Goal: Navigation & Orientation: Find specific page/section

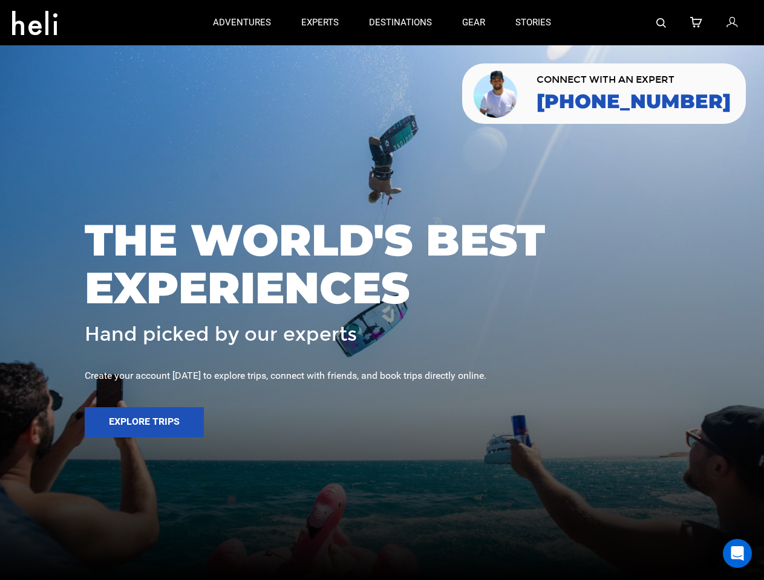
click at [382, 290] on span "THE WORLD'S BEST EXPERIENCES" at bounding box center [382, 264] width 594 height 96
click at [34, 19] on icon at bounding box center [34, 19] width 45 height 19
click at [662, 22] on img at bounding box center [661, 23] width 10 height 10
click at [382, 290] on span "THE WORLD'S BEST EXPERIENCES" at bounding box center [382, 264] width 594 height 96
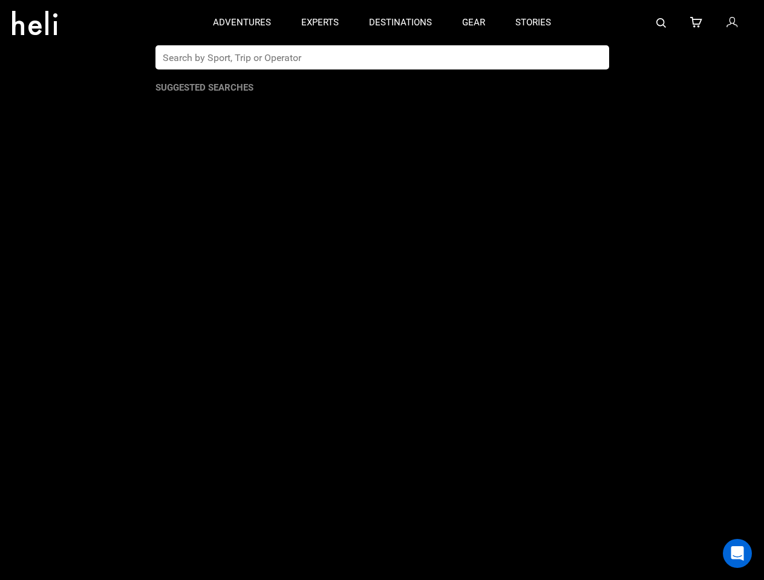
click at [144, 423] on button "Explore Trips" at bounding box center [144, 423] width 119 height 30
click at [737, 554] on div "Open Intercom Messenger" at bounding box center [737, 553] width 29 height 29
